Goal: Share content: Share content

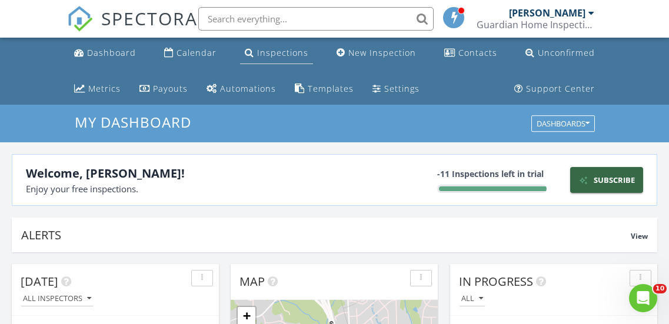
click at [301, 51] on div "Inspections" at bounding box center [282, 52] width 51 height 11
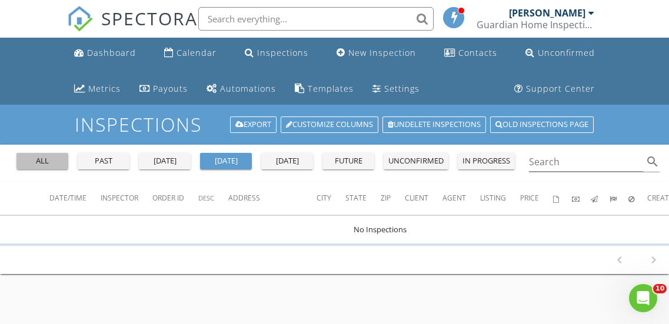
click at [48, 159] on div "all" at bounding box center [42, 161] width 42 height 12
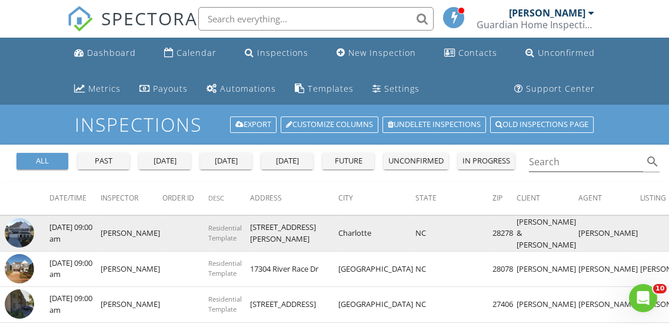
scroll to position [118, 0]
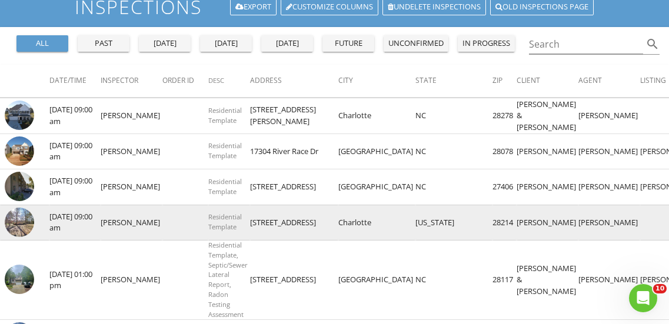
click at [250, 228] on td "[STREET_ADDRESS]" at bounding box center [294, 223] width 88 height 36
click at [81, 218] on td "08/26/2022 09:00 am" at bounding box center [74, 223] width 51 height 36
click at [579, 219] on td "[PERSON_NAME]" at bounding box center [610, 223] width 62 height 36
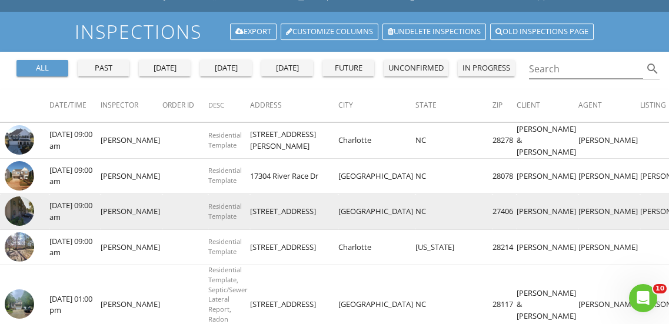
scroll to position [177, 0]
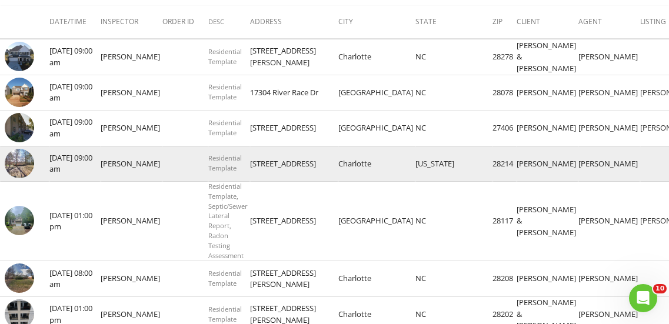
click at [517, 164] on td "[PERSON_NAME]" at bounding box center [548, 164] width 62 height 36
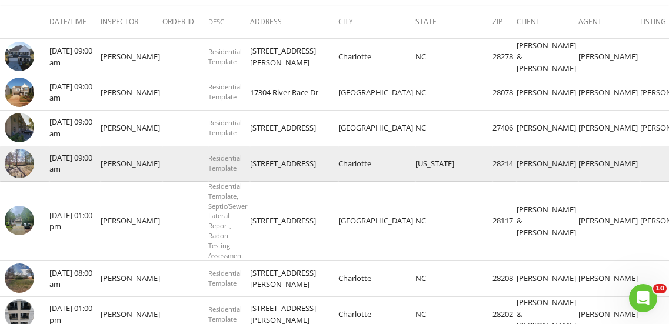
click at [587, 162] on tr "check_box_outline_blank 08/26/2022 09:00 am Jessie Sykes Residential Template 7…" at bounding box center [471, 164] width 942 height 36
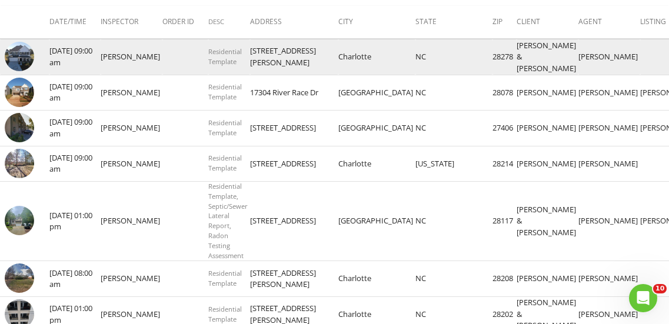
scroll to position [0, 0]
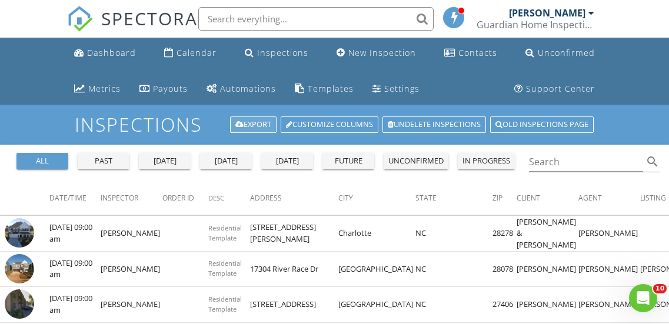
click at [244, 123] on link "Export" at bounding box center [253, 125] width 47 height 16
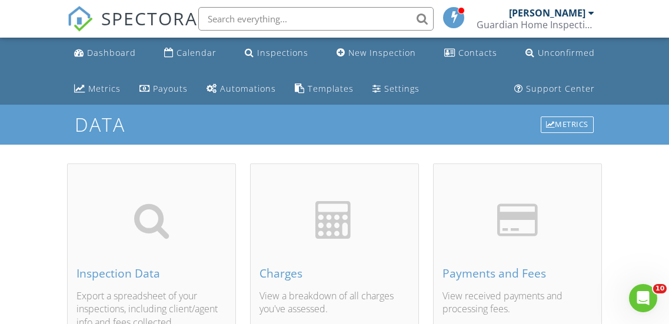
click at [550, 15] on div "[PERSON_NAME]" at bounding box center [547, 13] width 77 height 12
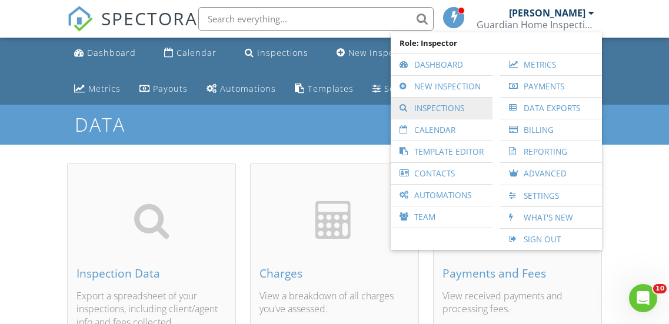
click at [445, 108] on link "Inspections" at bounding box center [442, 108] width 90 height 21
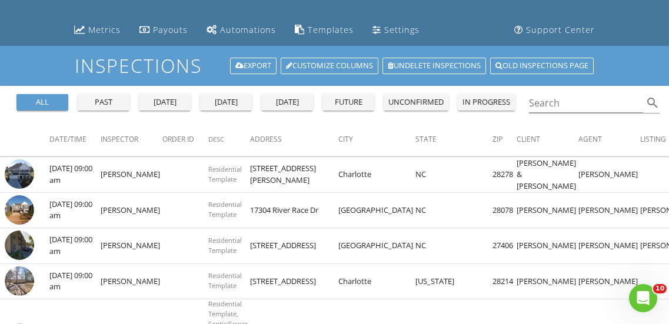
scroll to position [118, 0]
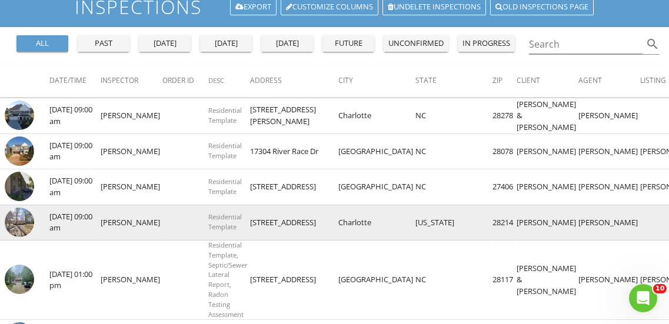
click at [22, 224] on img at bounding box center [19, 222] width 29 height 29
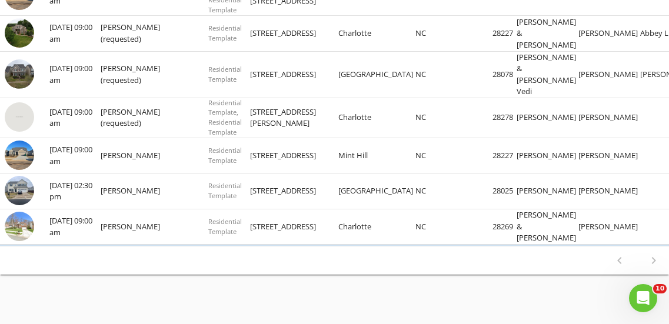
scroll to position [665, 0]
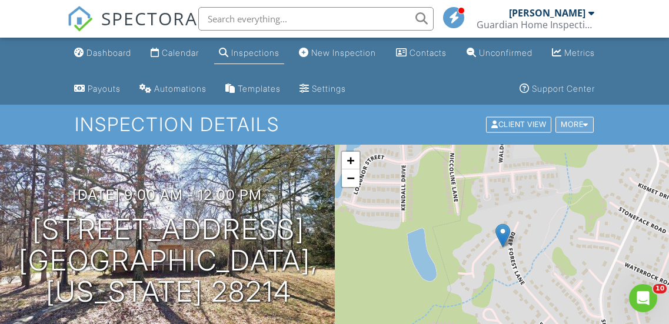
click at [580, 127] on div "More" at bounding box center [575, 125] width 38 height 16
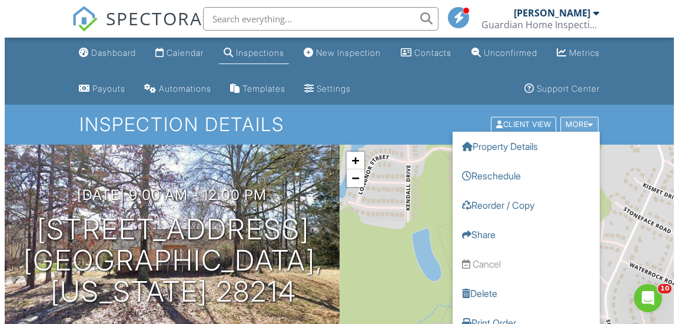
scroll to position [59, 0]
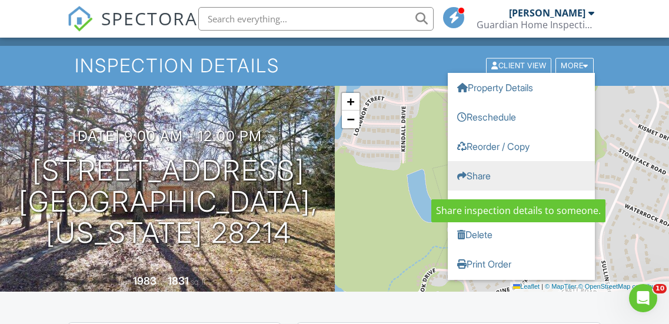
click at [480, 181] on link "Share" at bounding box center [521, 175] width 147 height 29
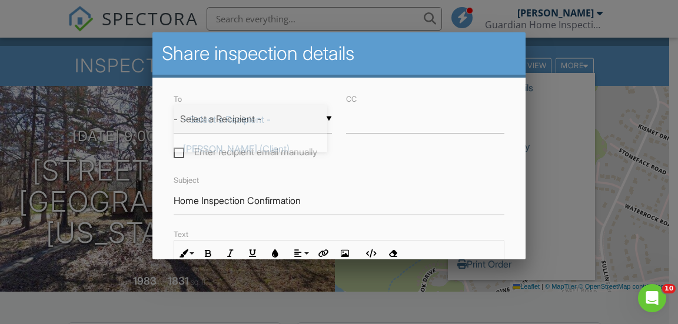
click at [258, 125] on div "▼ - Select a Recipient - - Select a Recipient - [PERSON_NAME] (Client) [PERSON_…" at bounding box center [253, 119] width 158 height 29
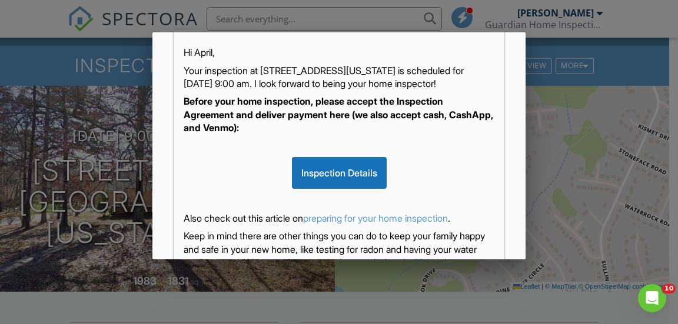
scroll to position [0, 0]
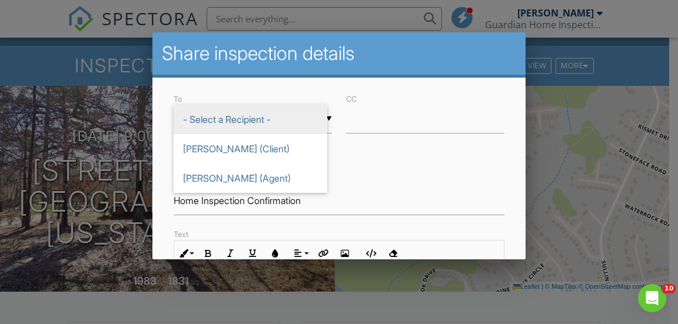
click at [239, 115] on span "- Select a Recipient -" at bounding box center [251, 119] width 154 height 29
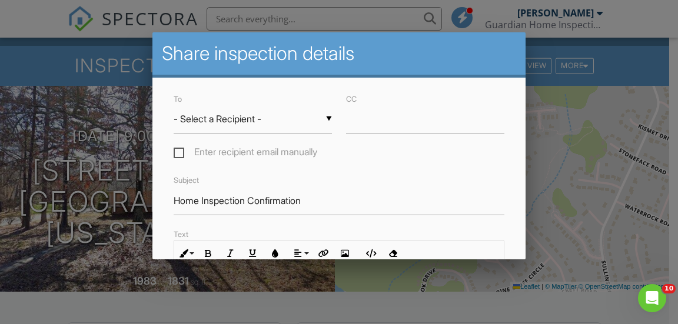
click at [174, 153] on label "Enter recipient email manually" at bounding box center [246, 154] width 144 height 15
click at [174, 153] on input "Enter recipient email manually" at bounding box center [178, 154] width 8 height 8
checkbox input "true"
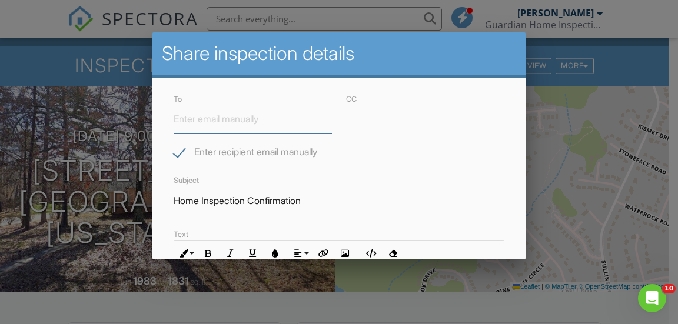
click at [227, 123] on input "To" at bounding box center [253, 119] width 158 height 29
type input "[EMAIL_ADDRESS][DOMAIN_NAME]"
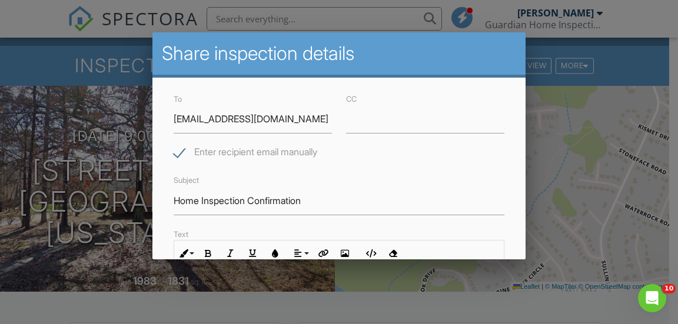
click at [555, 169] on div at bounding box center [339, 144] width 678 height 406
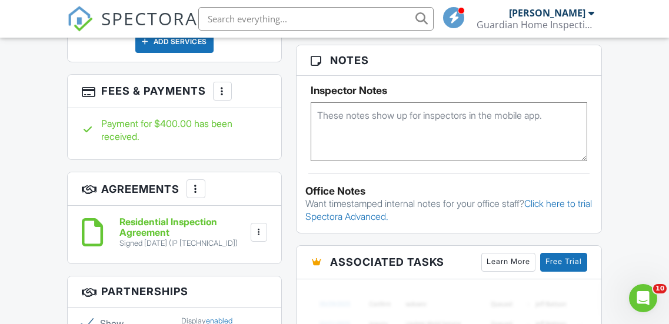
scroll to position [824, 0]
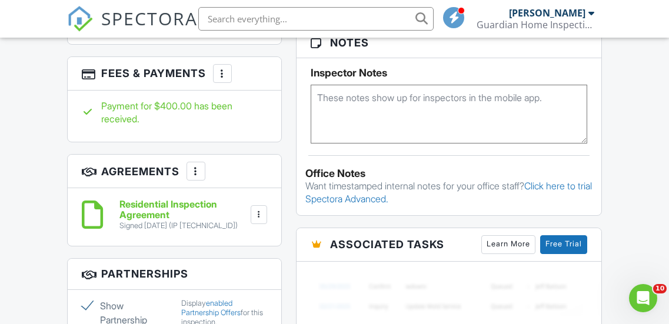
click at [258, 209] on div at bounding box center [259, 215] width 12 height 12
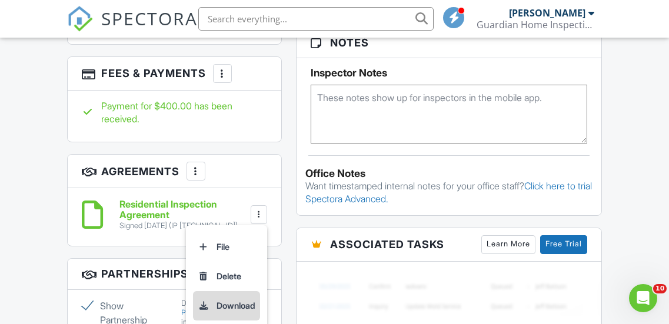
click at [223, 291] on li "Download" at bounding box center [226, 305] width 67 height 29
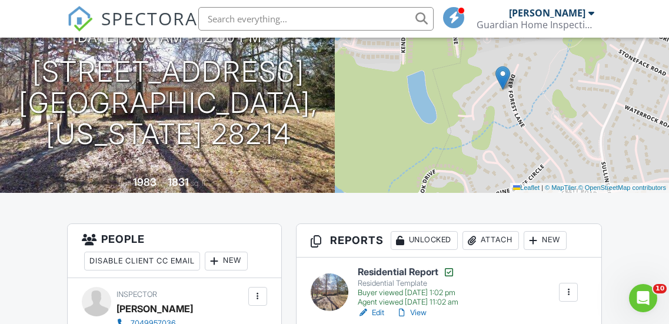
scroll to position [0, 0]
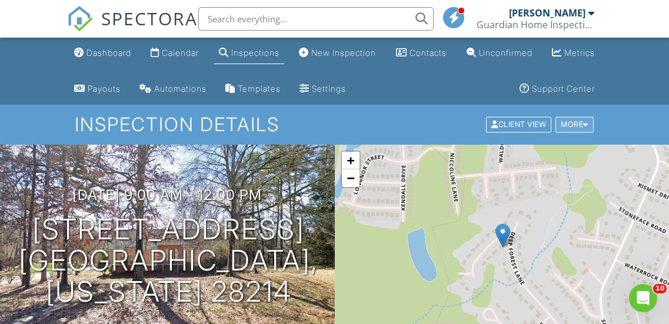
click at [578, 128] on div "More" at bounding box center [575, 125] width 38 height 16
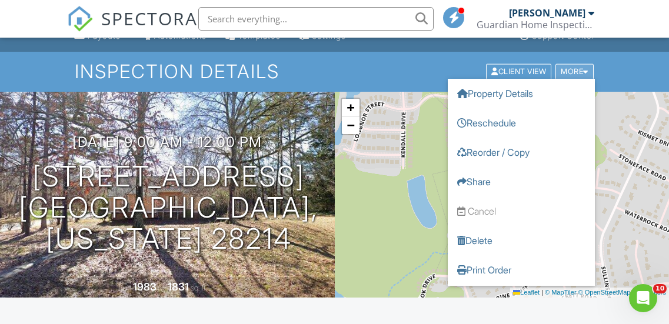
scroll to position [59, 0]
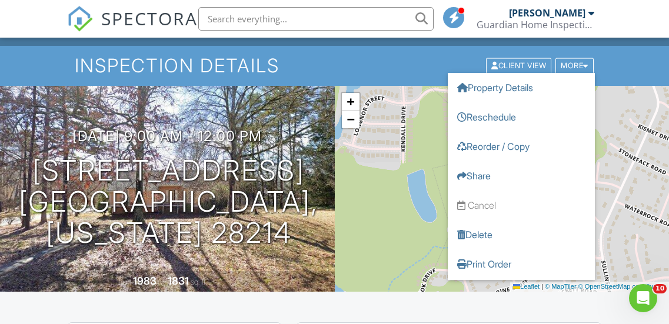
click at [322, 68] on h1 "Inspection Details" at bounding box center [335, 65] width 520 height 21
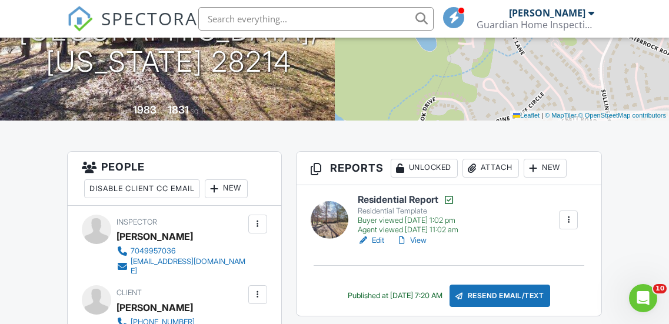
scroll to position [235, 0]
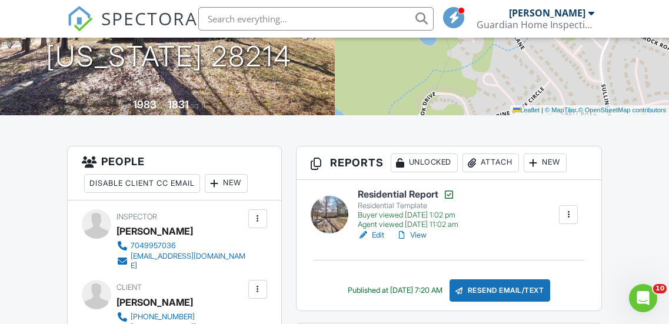
click at [417, 236] on link "View" at bounding box center [411, 236] width 31 height 12
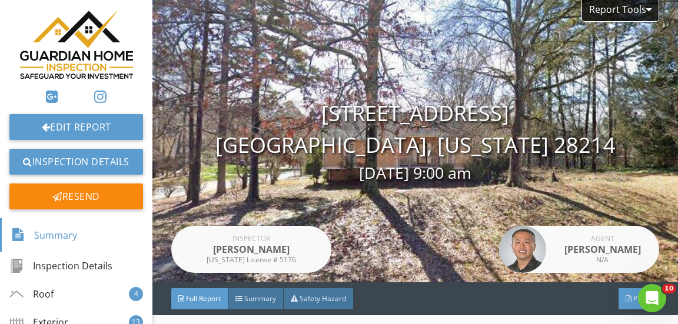
click at [619, 293] on div "PDF" at bounding box center [639, 298] width 41 height 21
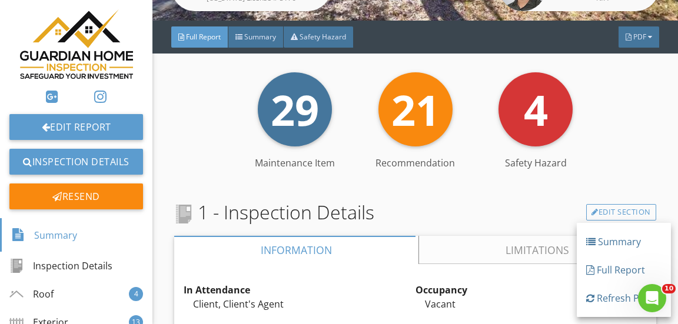
scroll to position [353, 0]
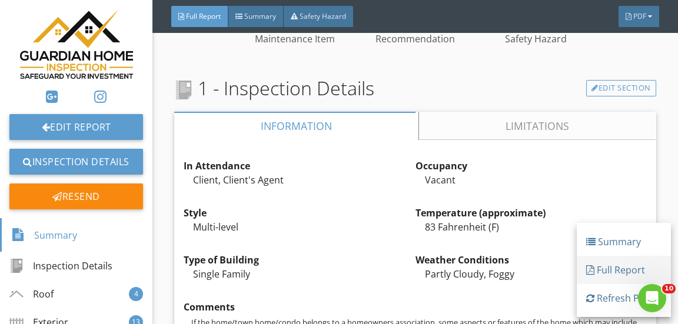
click at [603, 275] on div "Full Report" at bounding box center [623, 270] width 75 height 14
